Goal: Check status: Check status

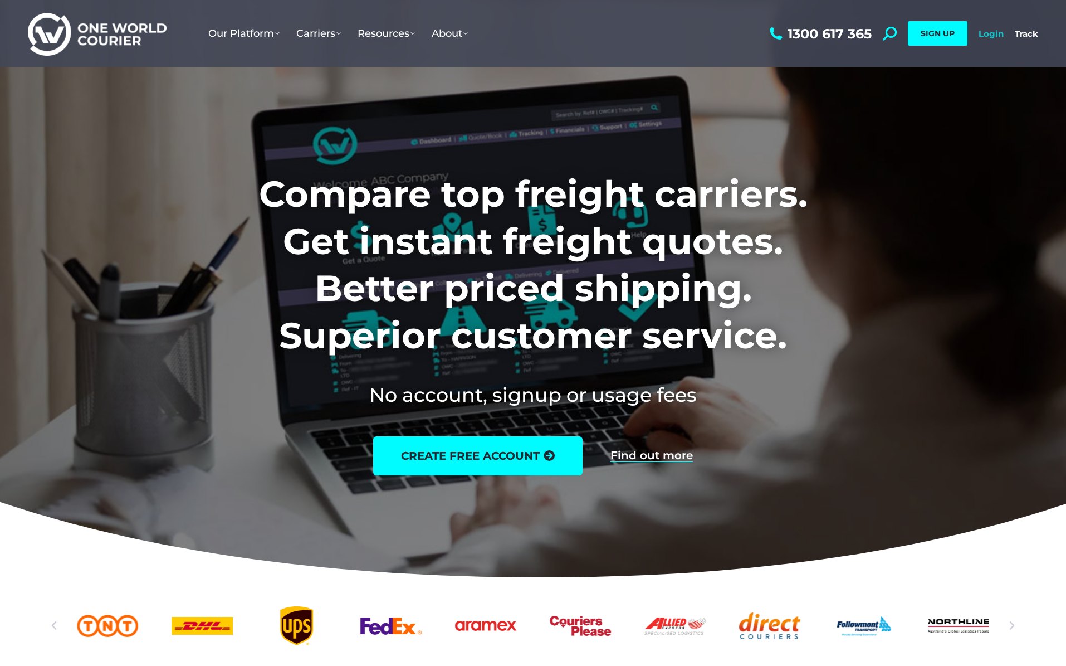
click at [992, 38] on link "Login" at bounding box center [991, 33] width 25 height 11
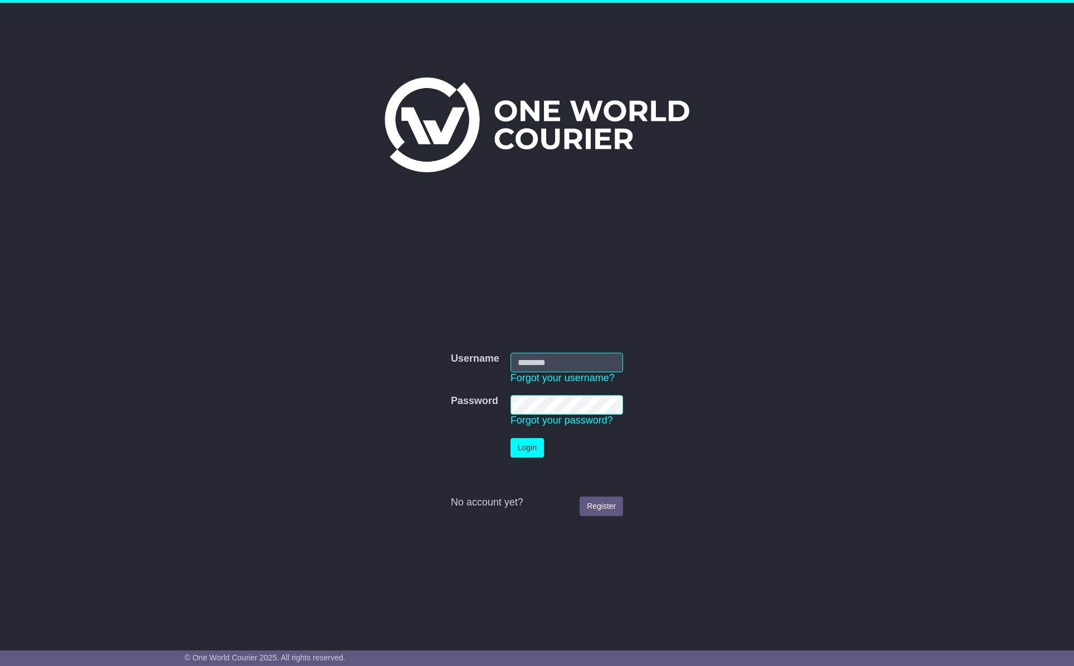
type input "**********"
click at [532, 454] on button "Login" at bounding box center [527, 447] width 33 height 19
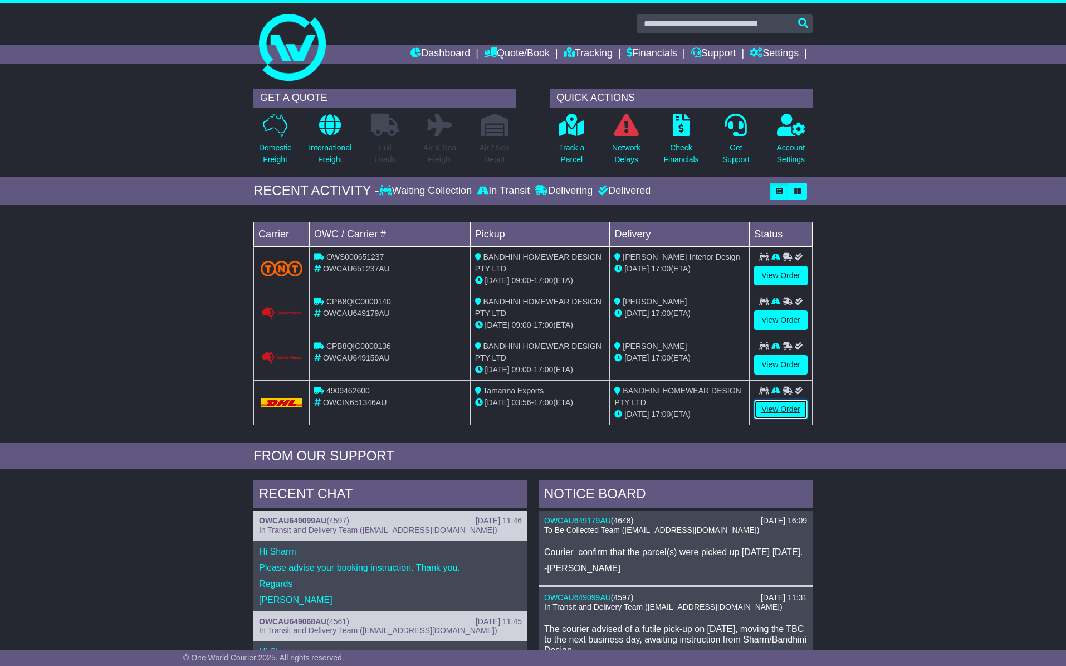
click at [783, 408] on link "View Order" at bounding box center [780, 408] width 53 height 19
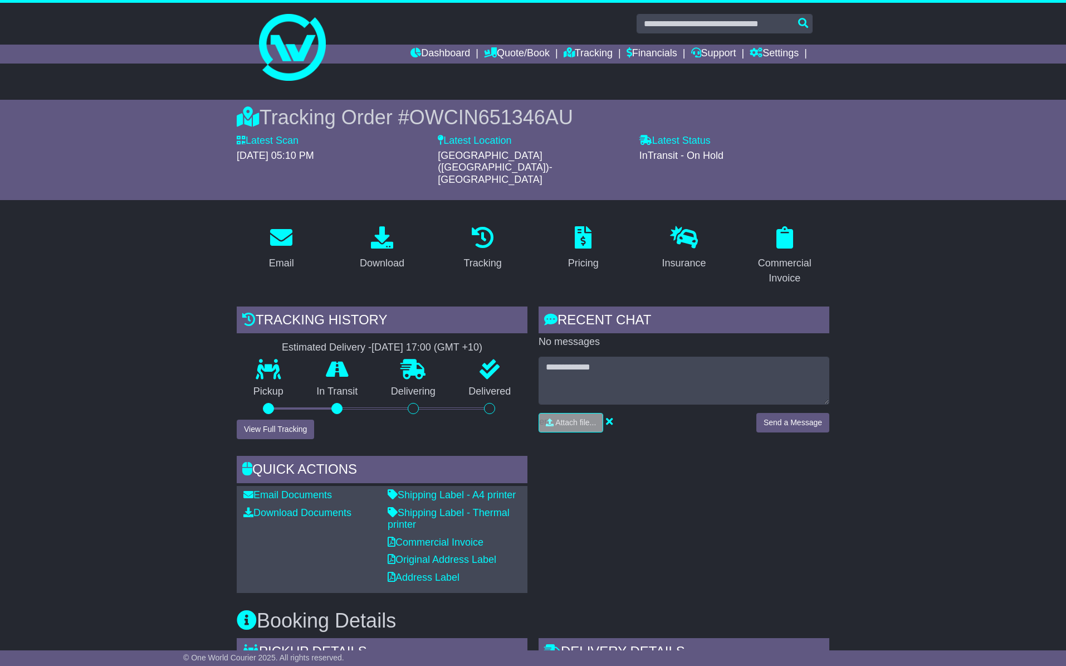
scroll to position [14, 0]
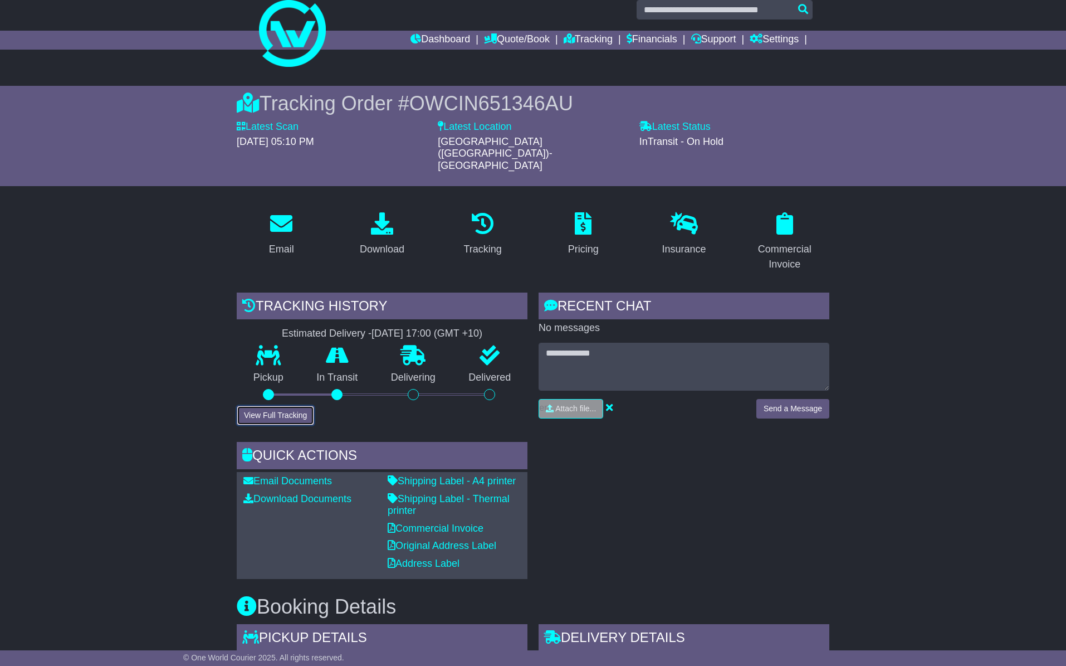
click at [278, 405] on button "View Full Tracking" at bounding box center [275, 414] width 77 height 19
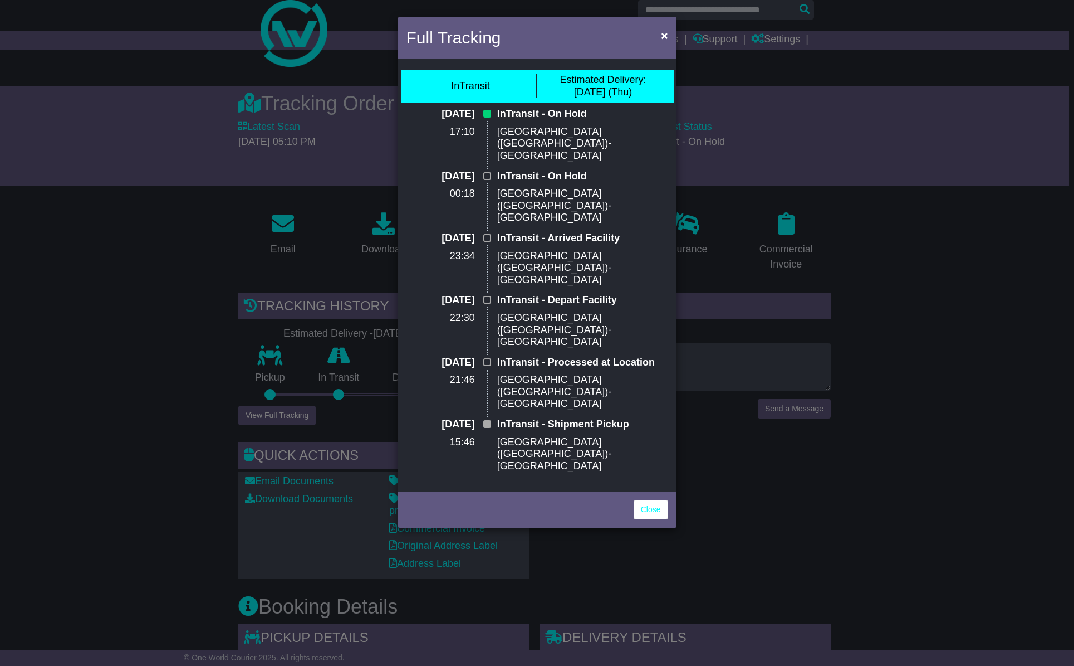
drag, startPoint x: 636, startPoint y: 361, endPoint x: 642, endPoint y: 365, distance: 7.3
click at [636, 488] on div "Close" at bounding box center [537, 507] width 278 height 39
click at [643, 488] on div "Close" at bounding box center [537, 507] width 278 height 39
click at [805, 351] on div "Full Tracking × InTransit Estimated Delivery: 02 Oct (Thu) 28 Sep 2025 17:10 In…" at bounding box center [537, 333] width 1074 height 666
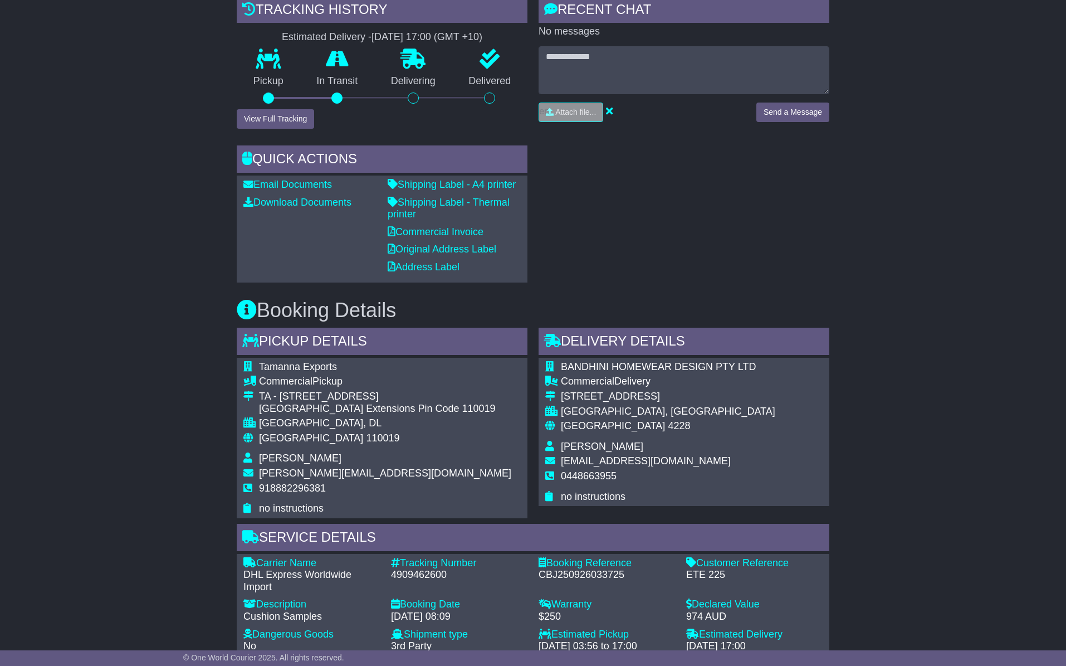
scroll to position [343, 0]
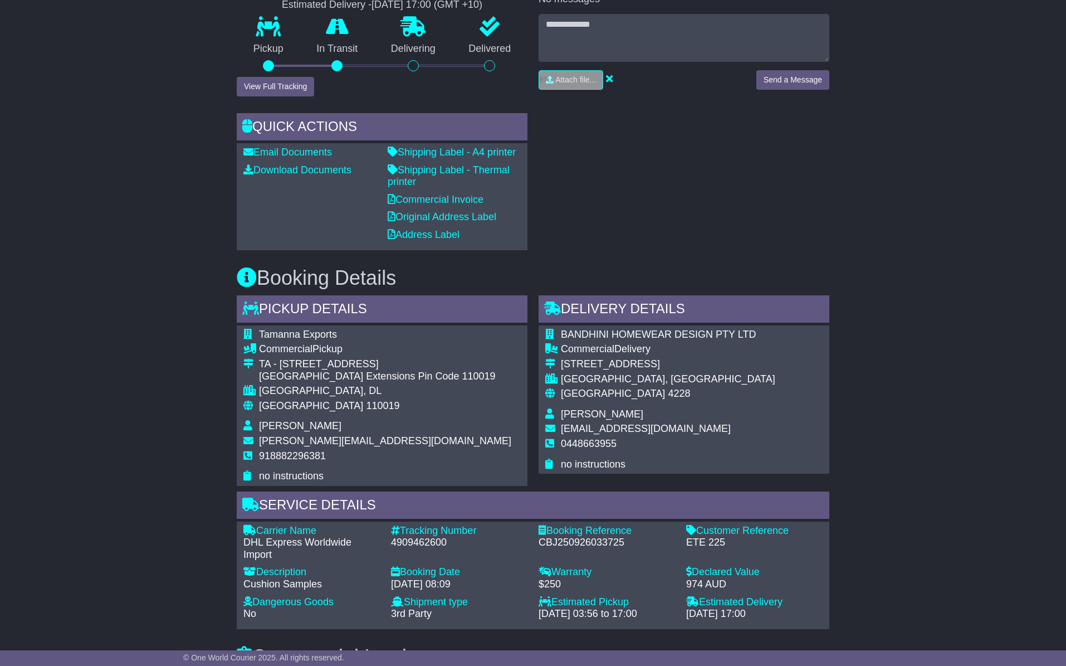
click at [426, 536] on div "4909462600" at bounding box center [459, 542] width 136 height 12
copy div "4909462600"
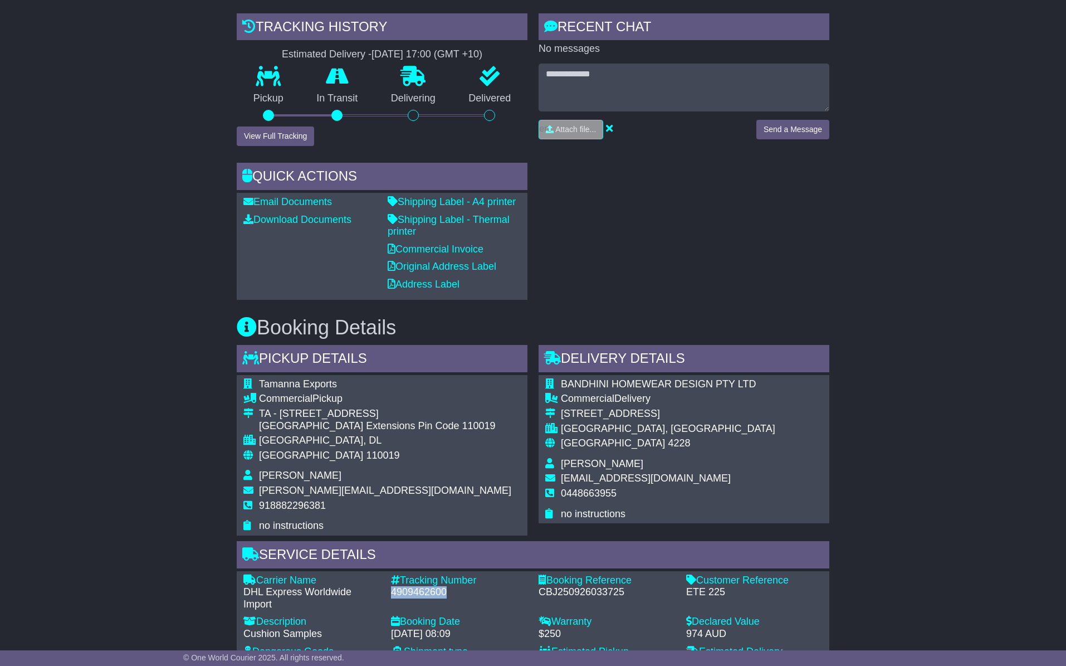
scroll to position [276, 0]
